Goal: Browse casually: Explore the website without a specific task or goal

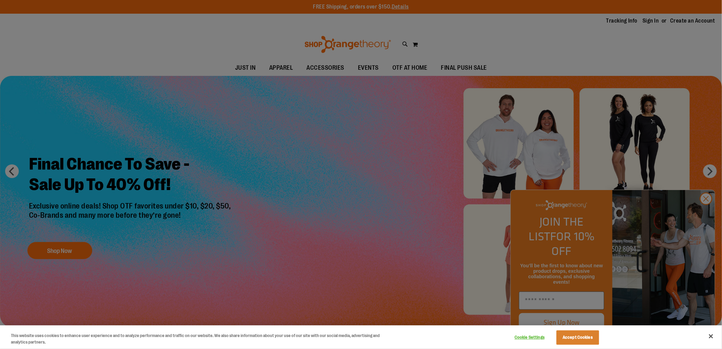
click at [706, 216] on div at bounding box center [361, 174] width 722 height 349
click at [712, 335] on button "Close" at bounding box center [711, 335] width 15 height 15
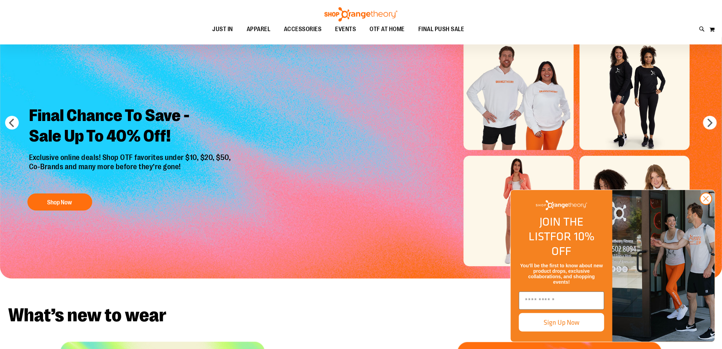
scroll to position [253, 0]
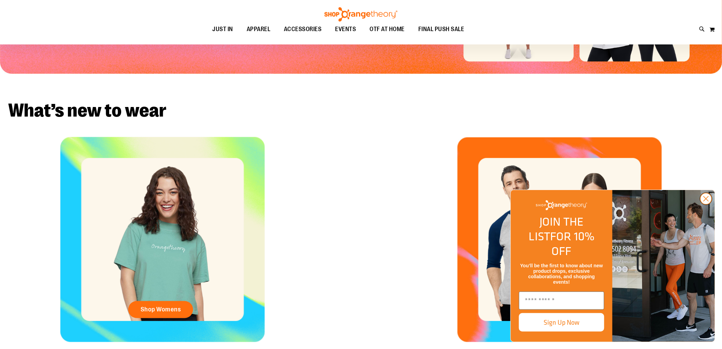
click at [706, 204] on circle "Close dialog" at bounding box center [706, 198] width 11 height 11
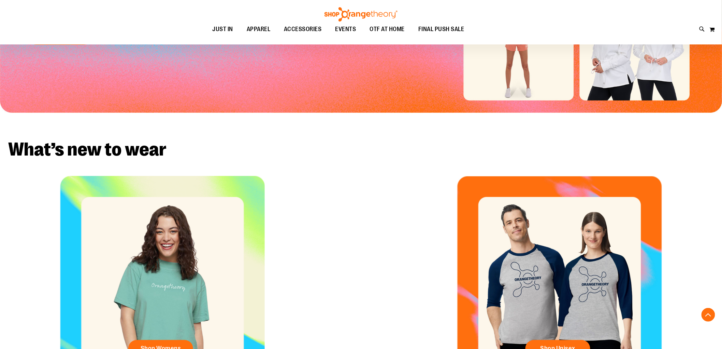
scroll to position [152, 0]
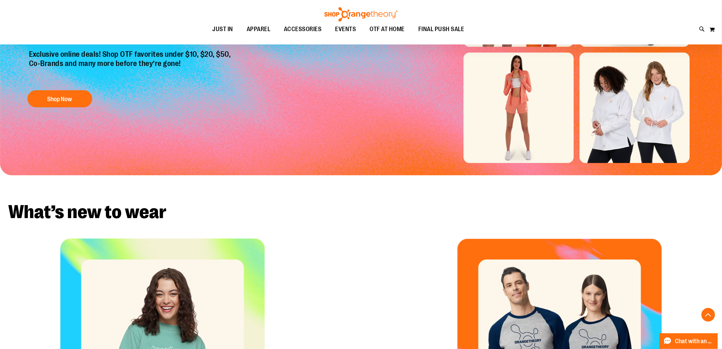
click at [490, 121] on img "Slide 1 of 6" at bounding box center [361, 49] width 723 height 251
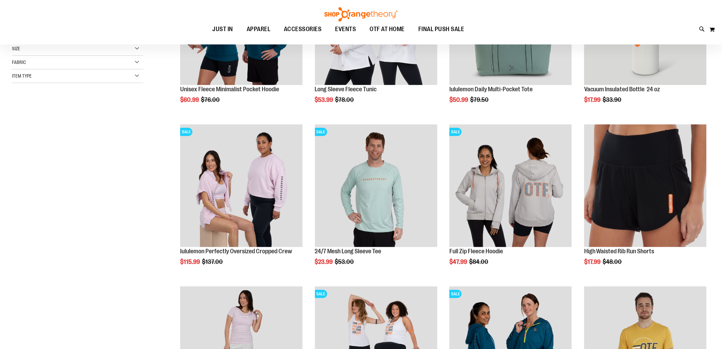
scroll to position [101, 0]
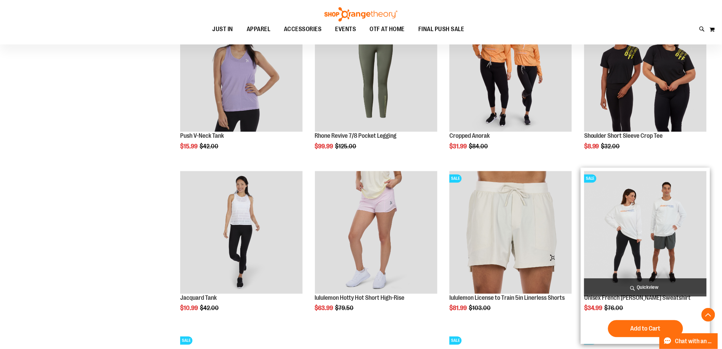
scroll to position [556, 0]
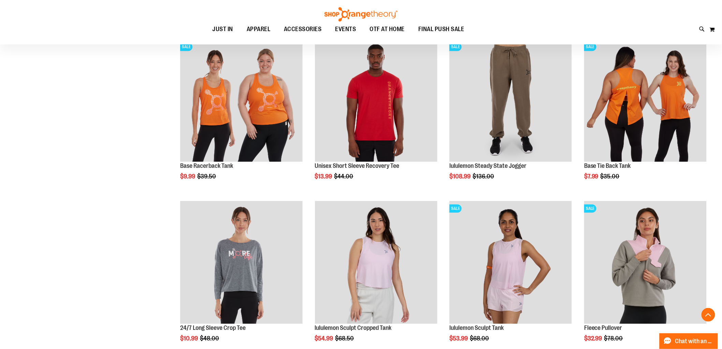
scroll to position [794, 0]
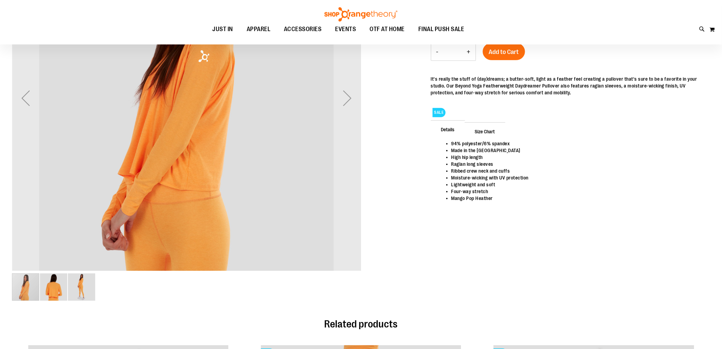
scroll to position [100, 0]
click at [84, 284] on img "image 3 of 3" at bounding box center [81, 286] width 27 height 27
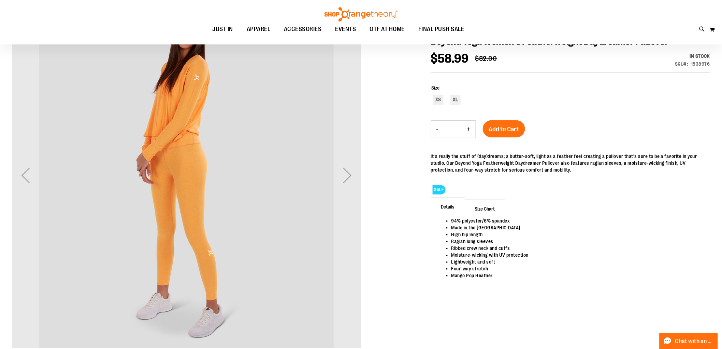
scroll to position [0, 0]
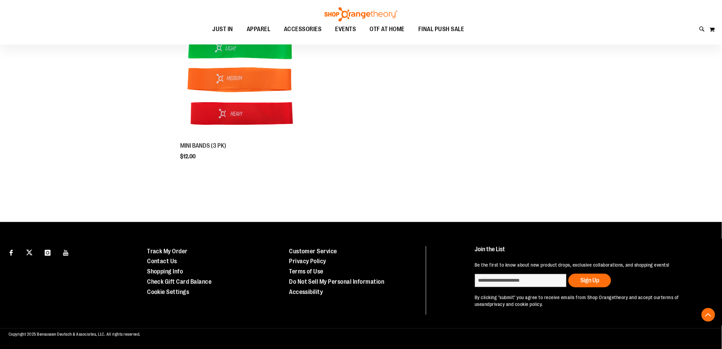
scroll to position [154, 0]
